Goal: Check status: Check status

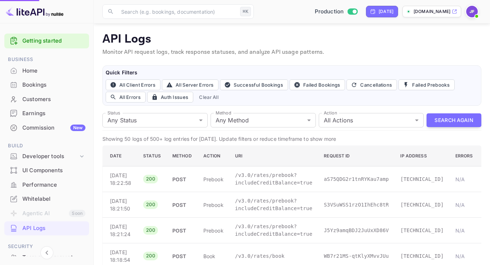
scroll to position [1002, 0]
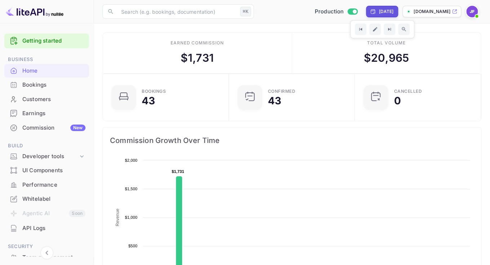
click at [379, 15] on div "[DATE]" at bounding box center [386, 11] width 15 height 6
select select "8"
select select "2025"
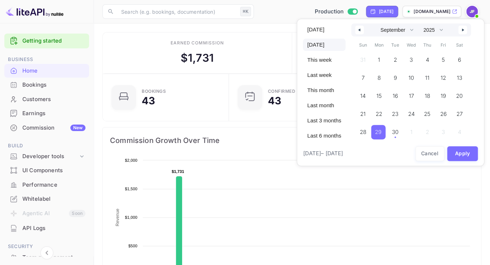
click at [360, 31] on icon "button" at bounding box center [359, 29] width 4 height 3
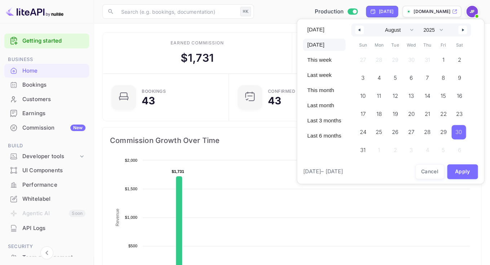
click at [462, 128] on span "30" at bounding box center [459, 132] width 6 height 13
click at [464, 31] on button "button" at bounding box center [462, 30] width 9 height 9
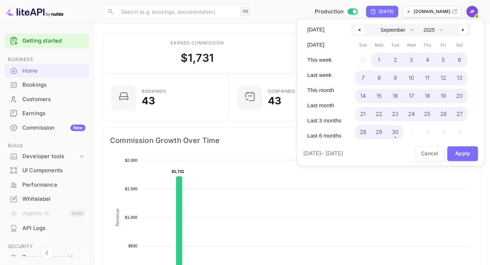
click at [401, 135] on span "30" at bounding box center [395, 132] width 16 height 14
select select "7"
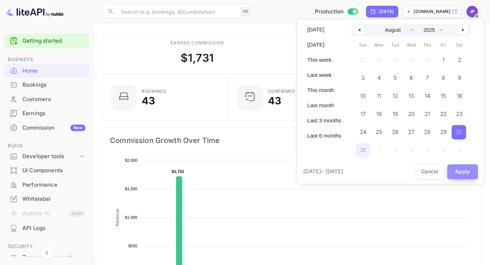
click at [461, 172] on button "Apply" at bounding box center [462, 171] width 31 height 15
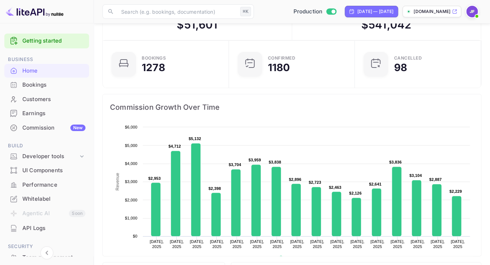
scroll to position [19, 0]
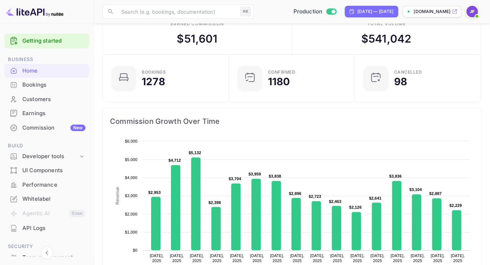
click at [39, 116] on div "Earnings" at bounding box center [53, 113] width 63 height 8
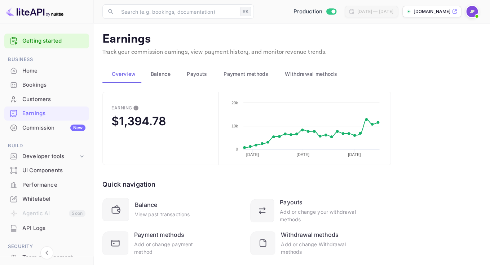
click at [203, 75] on span "Payouts" at bounding box center [197, 74] width 20 height 9
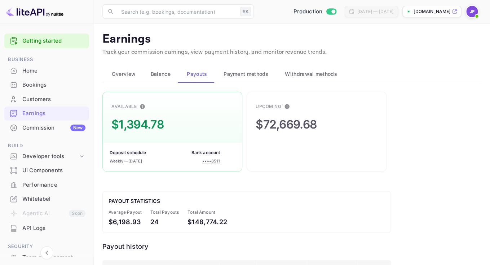
click at [36, 72] on div "Home" at bounding box center [53, 71] width 63 height 8
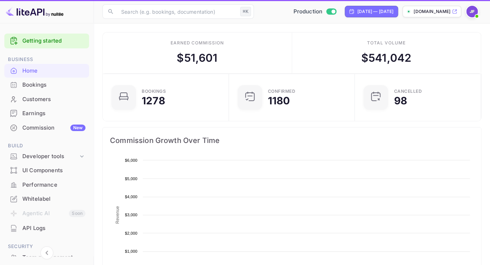
scroll to position [0, 1]
